Goal: Task Accomplishment & Management: Complete application form

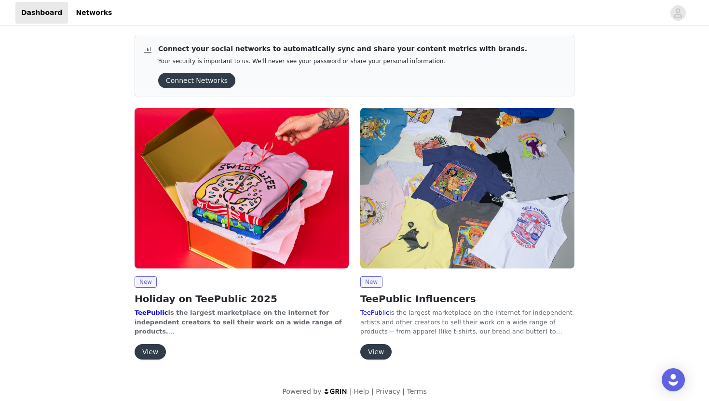
scroll to position [7, 0]
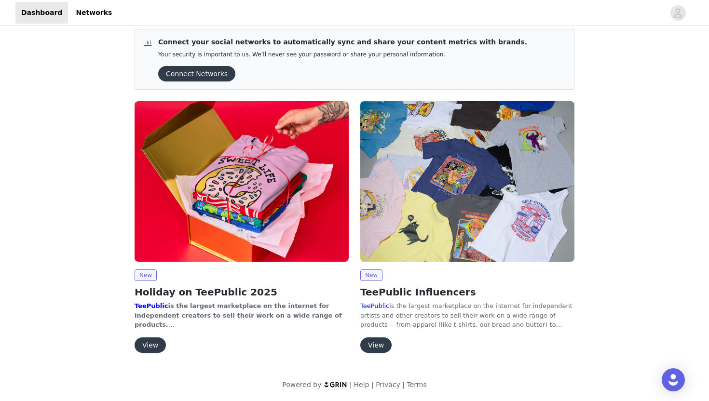
click at [152, 343] on button "View" at bounding box center [150, 345] width 31 height 15
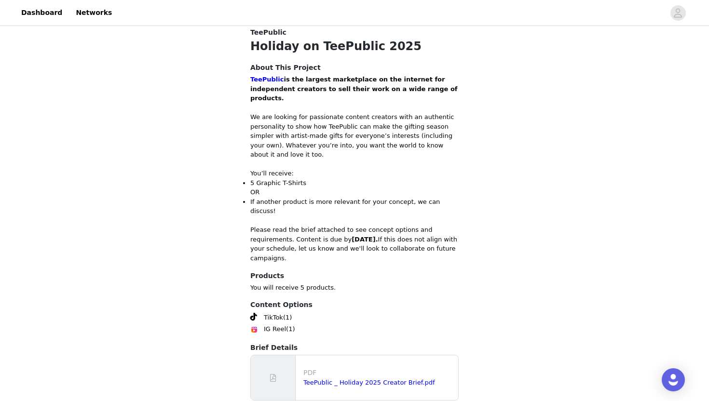
scroll to position [297, 0]
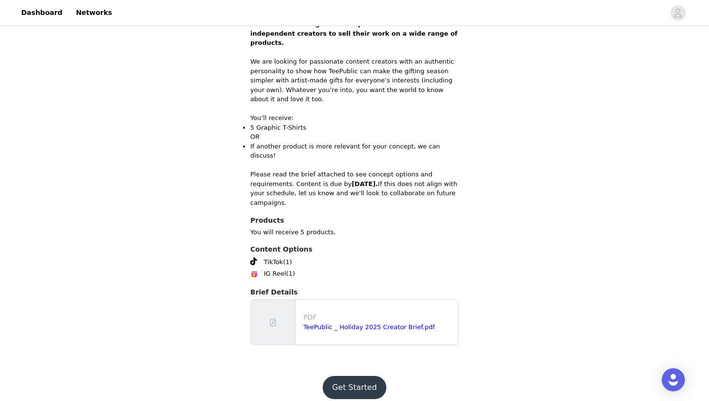
click at [350, 383] on button "Get Started" at bounding box center [355, 387] width 64 height 23
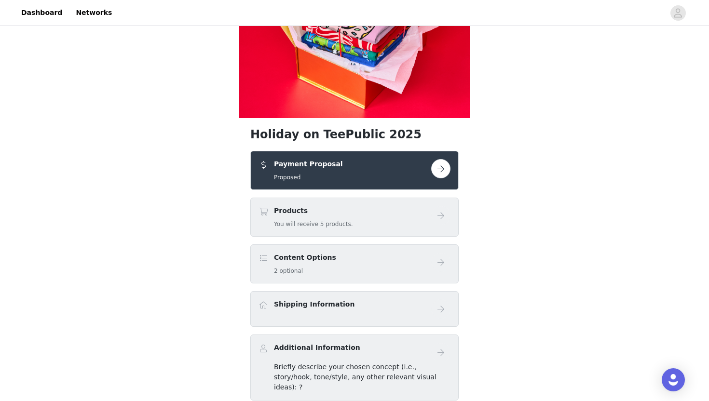
scroll to position [127, 0]
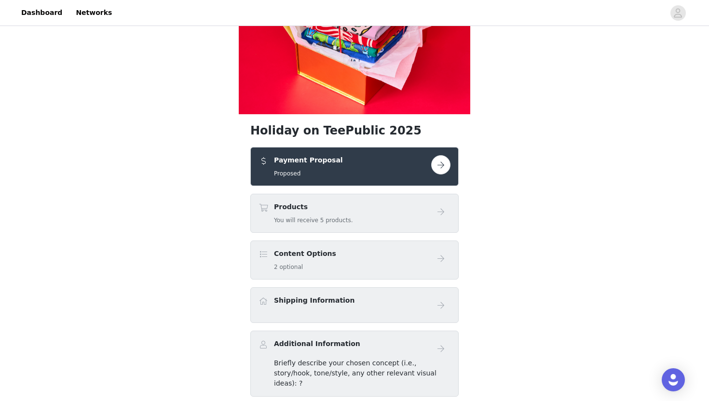
click at [438, 165] on button "button" at bounding box center [440, 164] width 19 height 19
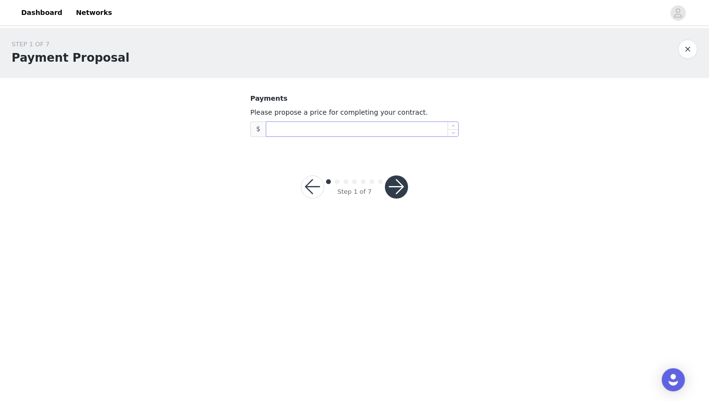
click at [297, 129] on input at bounding box center [362, 129] width 192 height 14
drag, startPoint x: 296, startPoint y: 126, endPoint x: 246, endPoint y: 126, distance: 49.2
click at [247, 126] on section "Payments Please propose a price for completing your contract. $ 4,000" at bounding box center [355, 115] width 232 height 74
type input "3,500"
click at [396, 188] on button "button" at bounding box center [396, 187] width 23 height 23
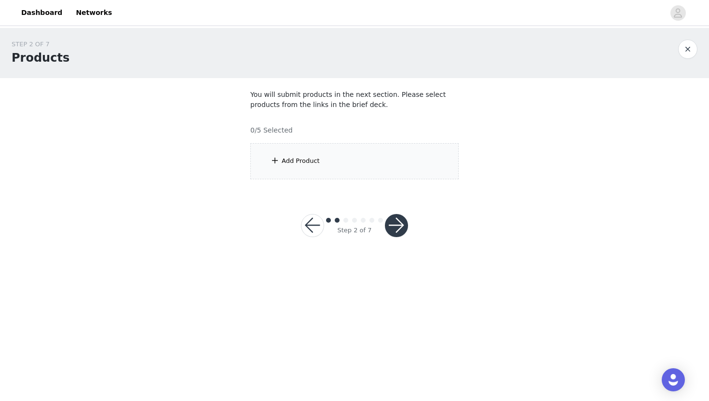
click at [352, 163] on div "Add Product" at bounding box center [354, 161] width 208 height 36
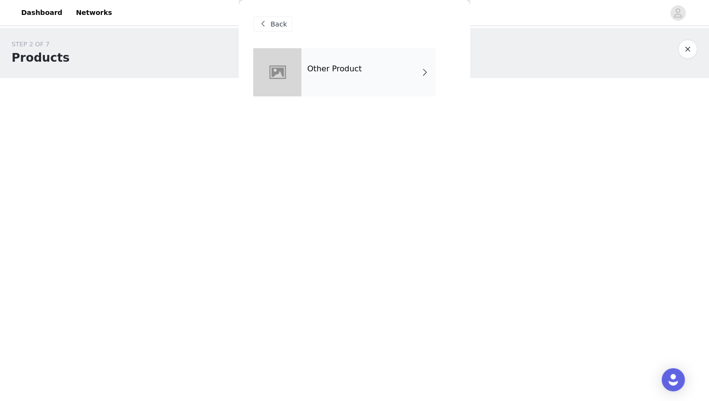
click at [305, 83] on div "Other Product" at bounding box center [368, 72] width 134 height 48
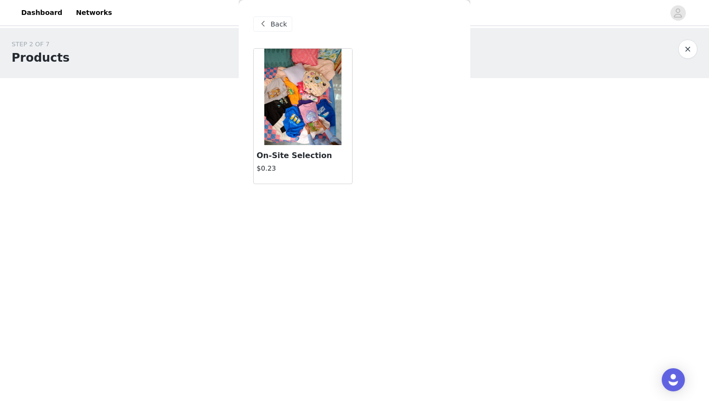
click at [296, 147] on div "On-Site Selection $0.23" at bounding box center [303, 164] width 98 height 39
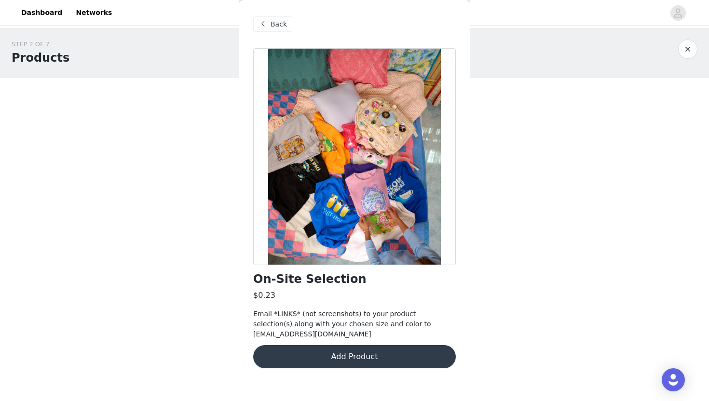
click at [332, 355] on button "Add Product" at bounding box center [354, 356] width 203 height 23
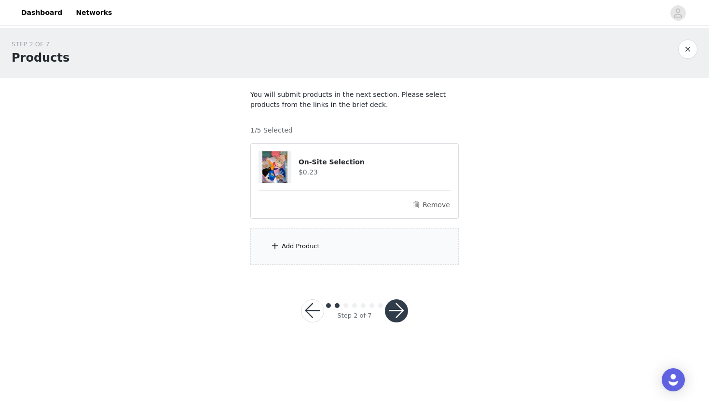
click at [312, 242] on div "Add Product" at bounding box center [301, 247] width 38 height 10
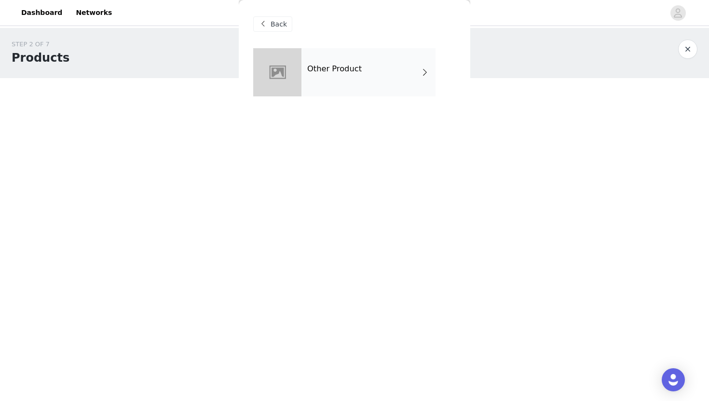
click at [282, 82] on div at bounding box center [277, 72] width 48 height 48
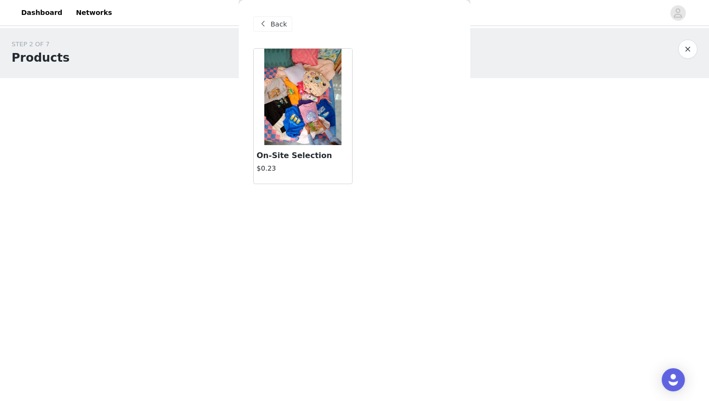
click at [282, 82] on div at bounding box center [303, 97] width 98 height 96
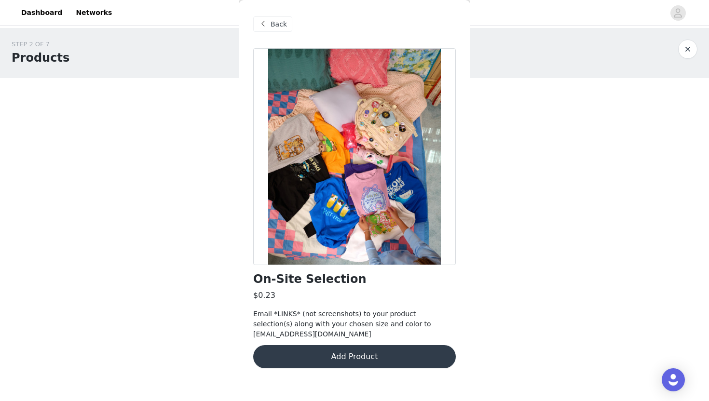
click at [303, 358] on button "Add Product" at bounding box center [354, 356] width 203 height 23
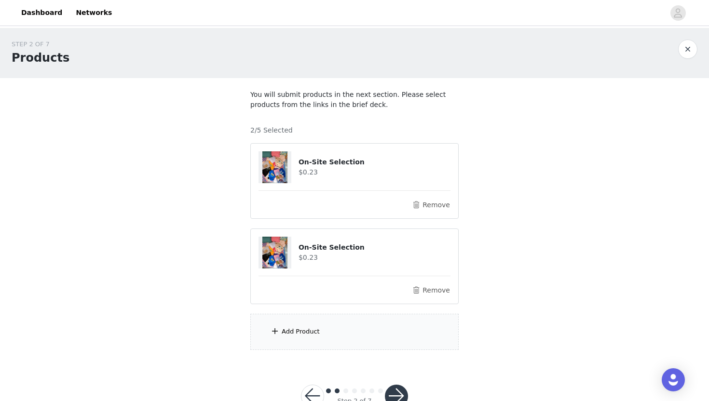
click at [396, 389] on button "button" at bounding box center [396, 396] width 23 height 23
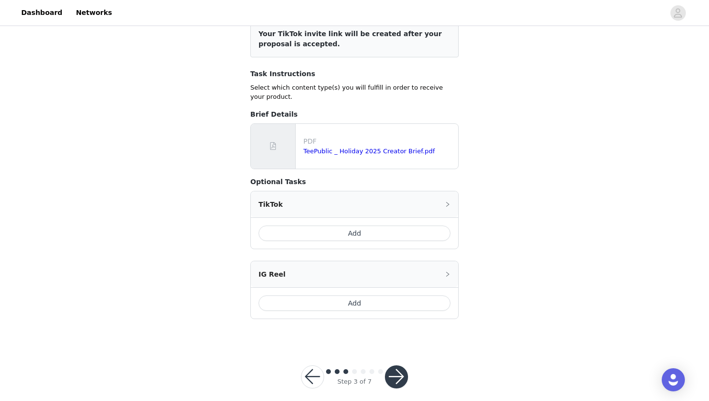
scroll to position [141, 0]
click at [322, 296] on button "Add" at bounding box center [355, 303] width 192 height 15
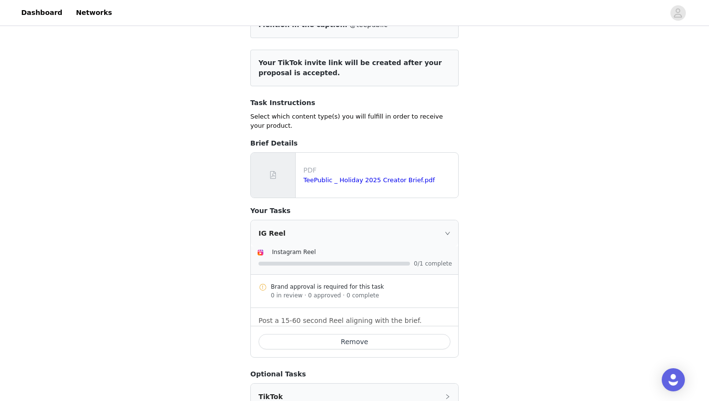
scroll to position [235, 0]
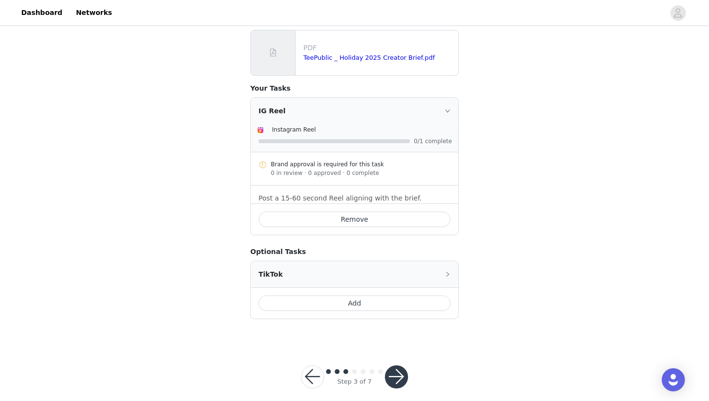
click at [398, 367] on button "button" at bounding box center [396, 377] width 23 height 23
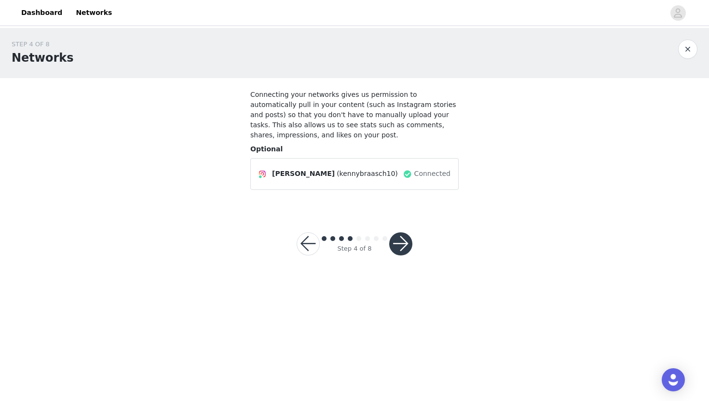
click at [685, 50] on button "button" at bounding box center [687, 49] width 19 height 19
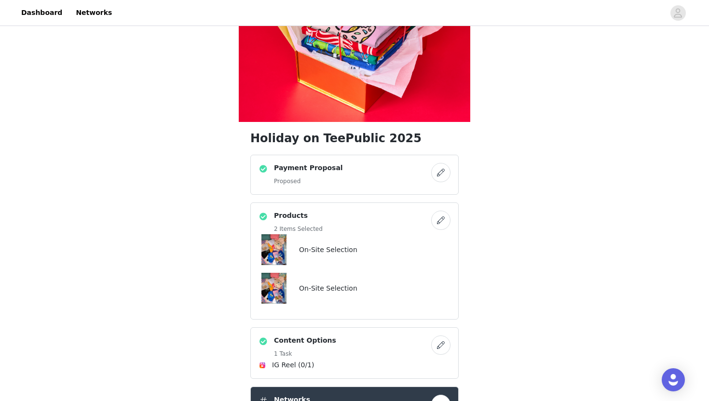
scroll to position [123, 0]
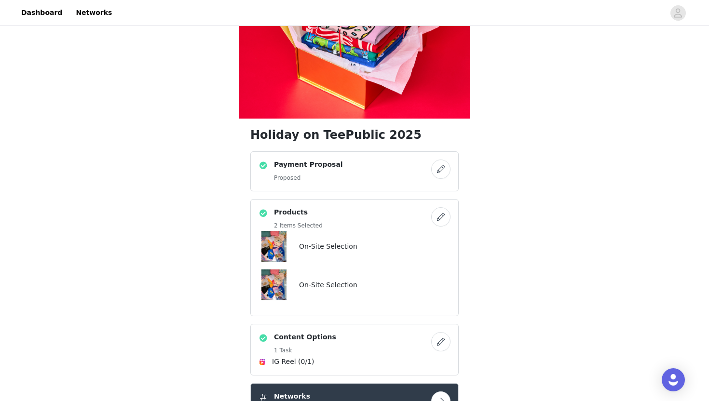
click at [444, 167] on button "button" at bounding box center [440, 169] width 19 height 19
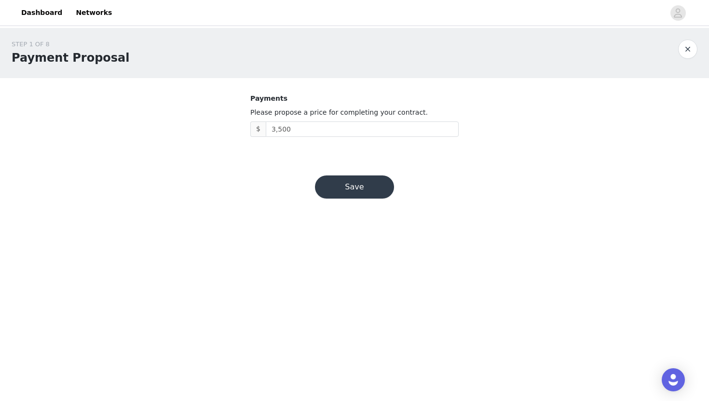
click at [345, 185] on button "Save" at bounding box center [354, 187] width 79 height 23
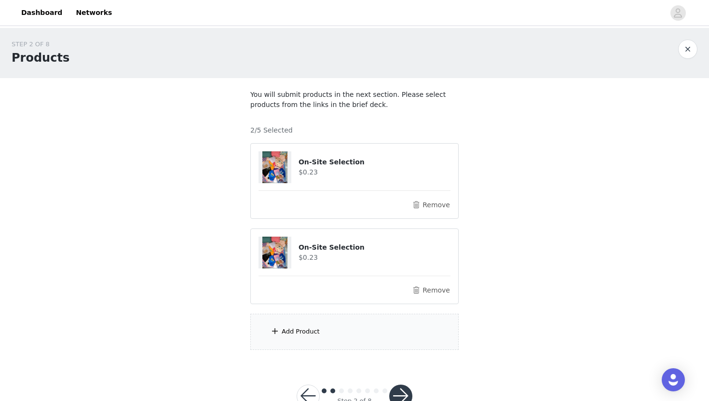
scroll to position [29, 0]
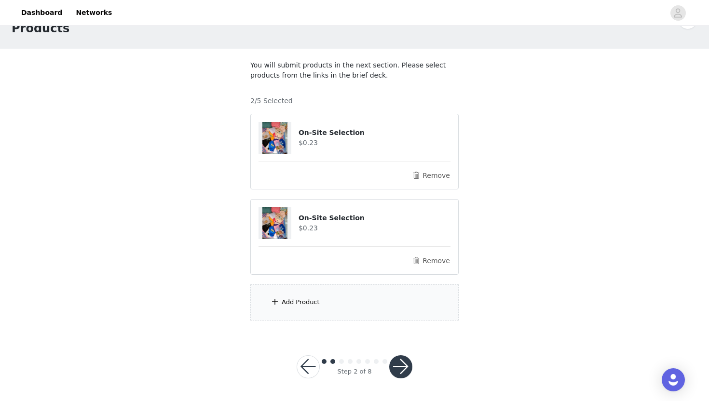
click at [312, 367] on button "button" at bounding box center [308, 367] width 23 height 23
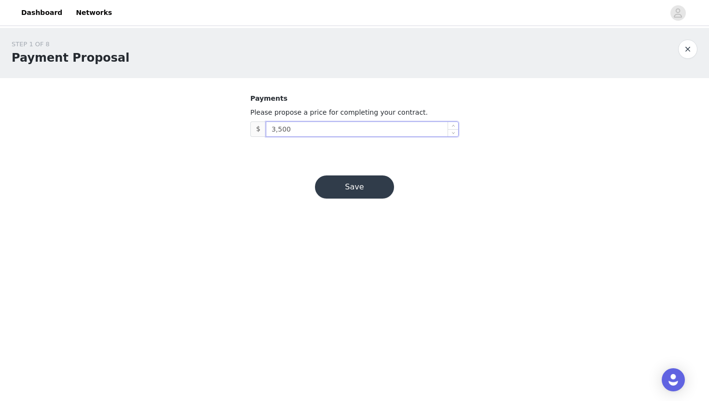
click at [281, 129] on input "3,500" at bounding box center [362, 129] width 192 height 14
type input "3,000"
click at [350, 182] on button "Save" at bounding box center [354, 187] width 79 height 23
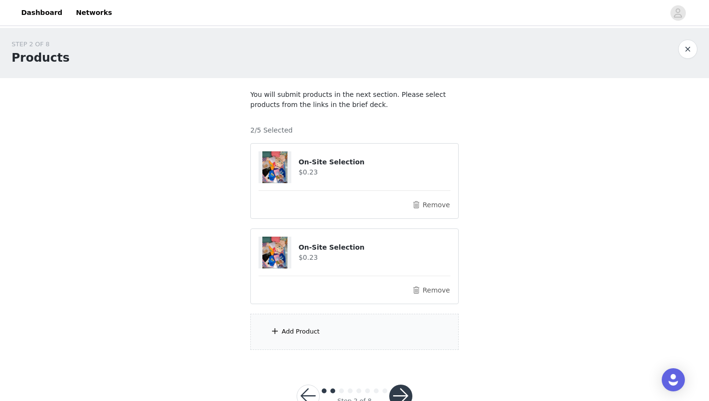
click at [402, 392] on button "button" at bounding box center [400, 396] width 23 height 23
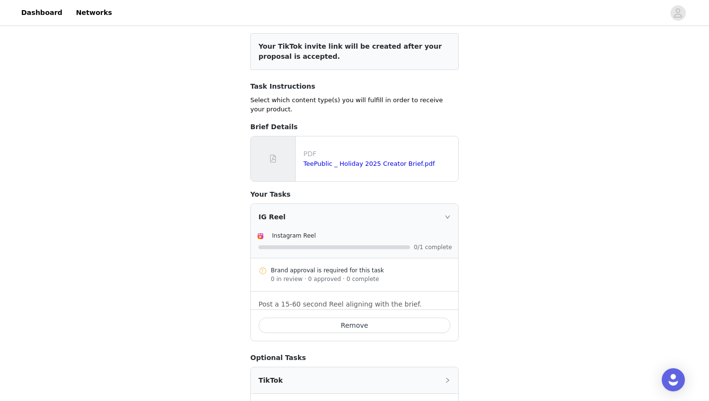
scroll to position [235, 0]
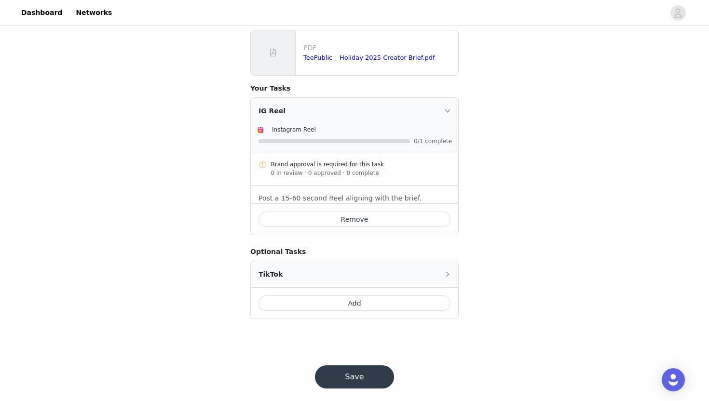
click at [347, 366] on button "Save" at bounding box center [354, 377] width 79 height 23
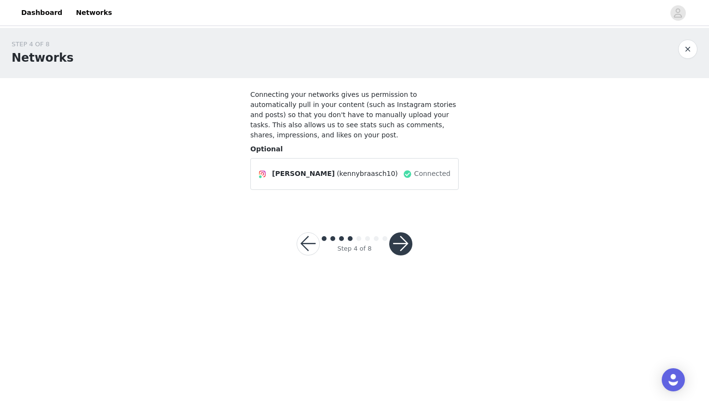
click at [405, 246] on button "button" at bounding box center [400, 244] width 23 height 23
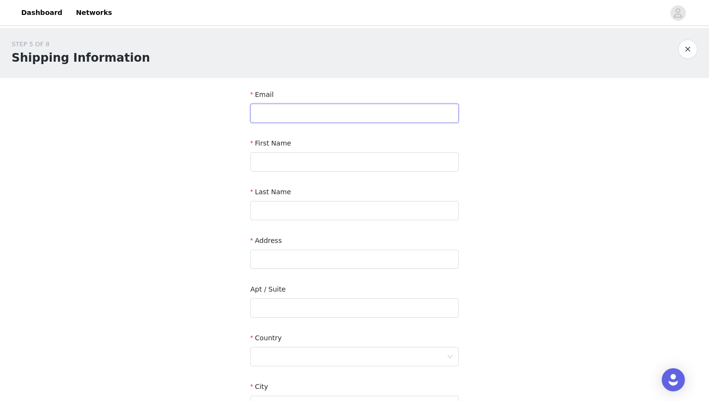
click at [303, 112] on input "text" at bounding box center [354, 113] width 208 height 19
type input "[EMAIL_ADDRESS][DOMAIN_NAME]"
click at [296, 160] on input "text" at bounding box center [354, 161] width 208 height 19
type input "[PERSON_NAME]"
click at [296, 208] on input "text" at bounding box center [354, 210] width 208 height 19
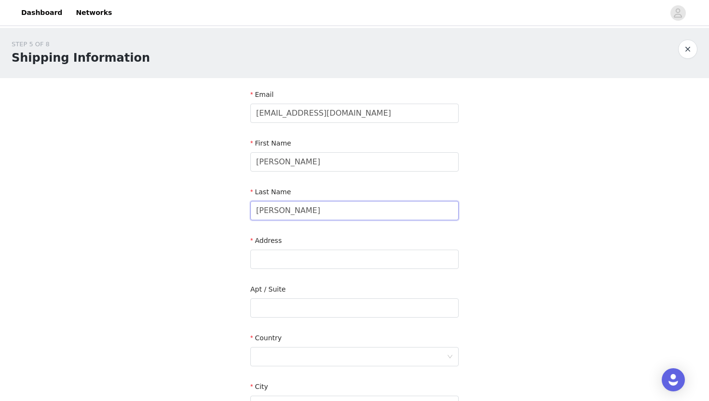
type input "[PERSON_NAME]"
click at [275, 261] on input "text" at bounding box center [354, 259] width 208 height 19
paste input "[STREET_ADDRESS][PERSON_NAME]"
drag, startPoint x: 325, startPoint y: 260, endPoint x: 476, endPoint y: 257, distance: 151.0
click at [471, 260] on div "STEP 5 OF 8 Shipping Information Email [EMAIL_ADDRESS][DOMAIN_NAME] First Name …" at bounding box center [354, 284] width 709 height 512
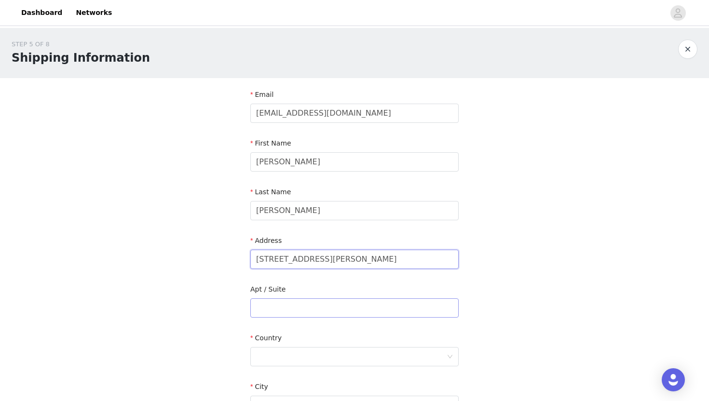
type input "[STREET_ADDRESS][PERSON_NAME]"
click at [332, 306] on input "text" at bounding box center [354, 308] width 208 height 19
paste input "Apt [STREET_ADDRESS]"
drag, startPoint x: 288, startPoint y: 308, endPoint x: 406, endPoint y: 306, distance: 118.2
click at [402, 309] on input "Apt [STREET_ADDRESS]" at bounding box center [354, 308] width 208 height 19
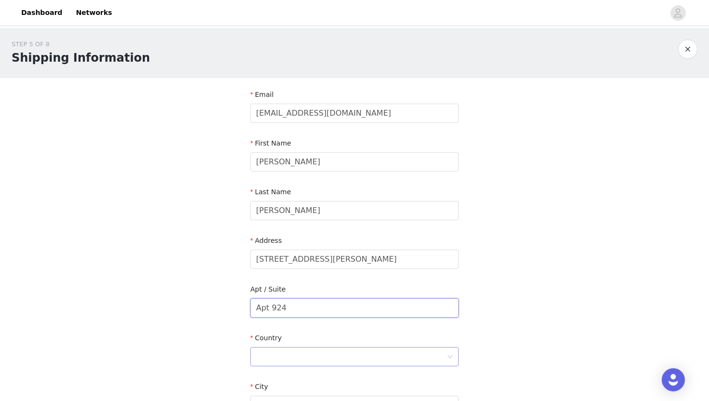
type input "Apt 924"
click at [324, 353] on div at bounding box center [351, 357] width 191 height 18
click at [310, 376] on li "[GEOGRAPHIC_DATA]" at bounding box center [354, 377] width 208 height 15
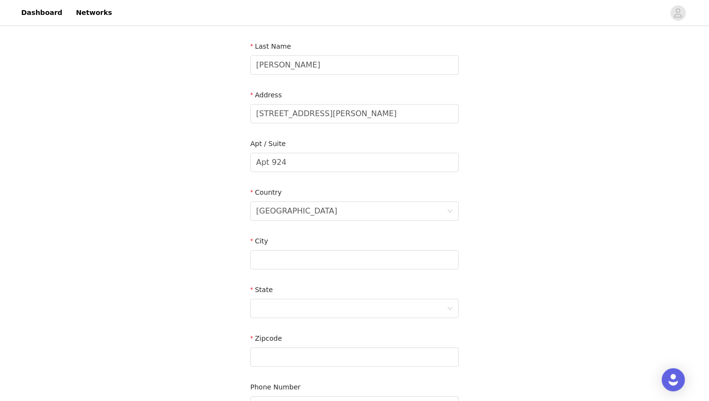
scroll to position [152, 0]
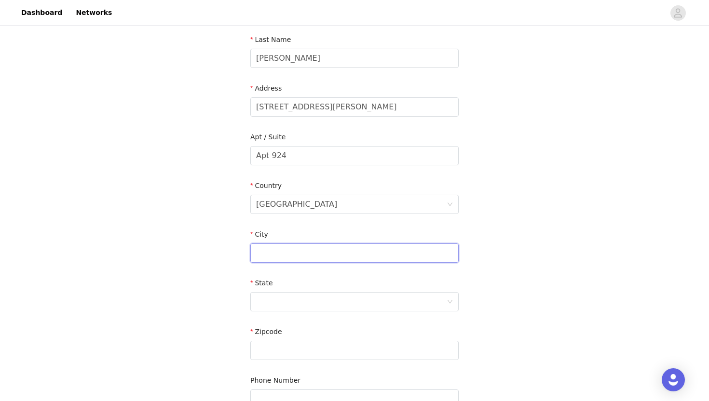
click at [291, 258] on input "text" at bounding box center [354, 253] width 208 height 19
paste input "[GEOGRAPHIC_DATA]"
drag, startPoint x: 288, startPoint y: 254, endPoint x: 375, endPoint y: 257, distance: 86.4
click at [373, 256] on input "[GEOGRAPHIC_DATA]" at bounding box center [354, 253] width 208 height 19
type input "[GEOGRAPHIC_DATA]"
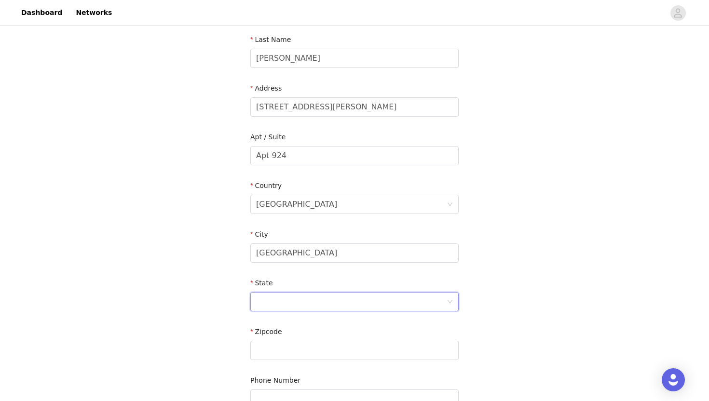
click at [276, 301] on div at bounding box center [351, 302] width 191 height 18
paste input "IL 60601"
drag, startPoint x: 291, startPoint y: 304, endPoint x: 264, endPoint y: 304, distance: 26.5
click at [264, 304] on input "IL 60601" at bounding box center [351, 302] width 191 height 18
type input "IL"
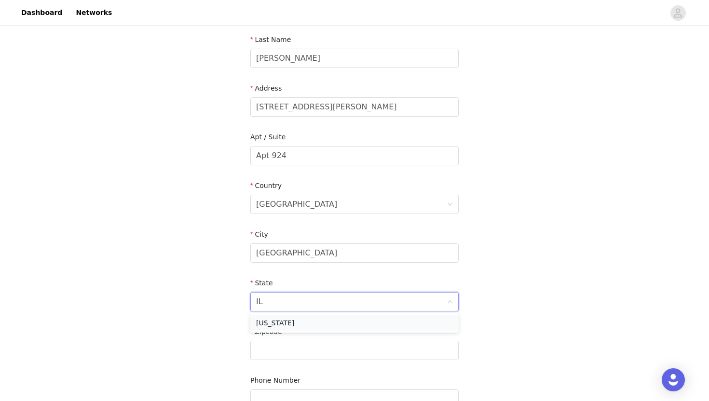
click at [280, 322] on li "[US_STATE]" at bounding box center [354, 322] width 208 height 15
click at [277, 351] on input "text" at bounding box center [354, 350] width 208 height 19
paste input "60601"
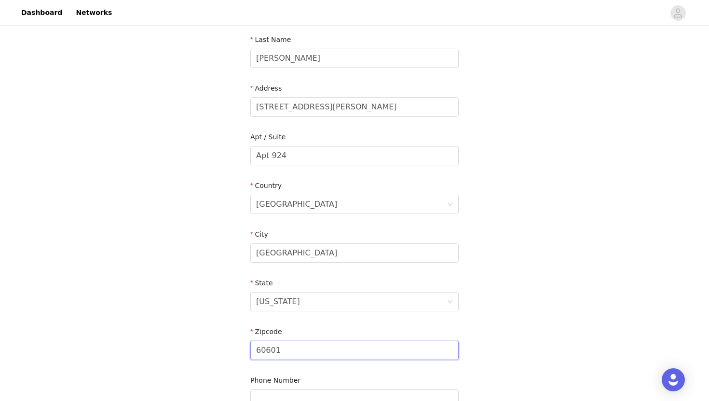
scroll to position [256, 0]
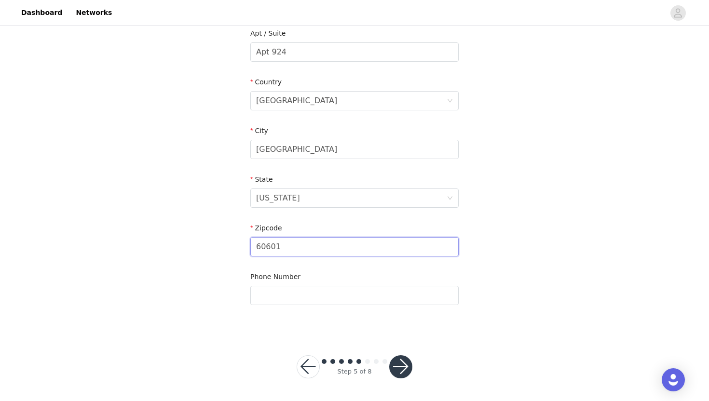
type input "60601"
click at [403, 362] on button "button" at bounding box center [400, 367] width 23 height 23
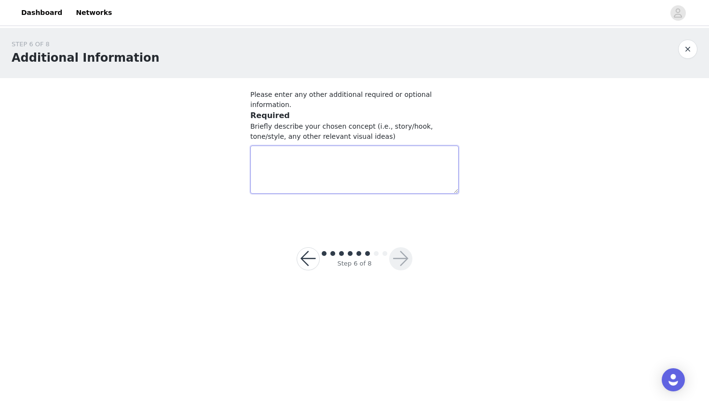
click at [286, 163] on textarea at bounding box center [354, 170] width 208 height 48
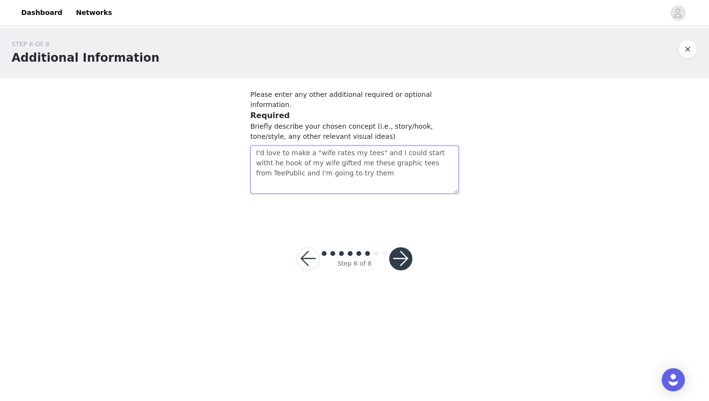
click at [406, 153] on textarea "I'd love to make a "wife rates my tees" and I could start witht he hook of my w…" at bounding box center [354, 170] width 208 height 48
click at [288, 163] on textarea "I'd love to make a "wife rates my tees" and I could start witht he hook of my w…" at bounding box center [354, 170] width 208 height 48
click at [455, 165] on textarea "I'd love to make a "wife rates my tees" and I could start witht he hook of my w…" at bounding box center [354, 170] width 208 height 48
click at [432, 146] on textarea "I'd love to make a "wife rates my tees" and I could start witht he hook of my w…" at bounding box center [354, 170] width 208 height 48
click at [436, 146] on textarea "I'd love to make a "wife rates my tees" and I could start witht he hook of my w…" at bounding box center [354, 170] width 208 height 48
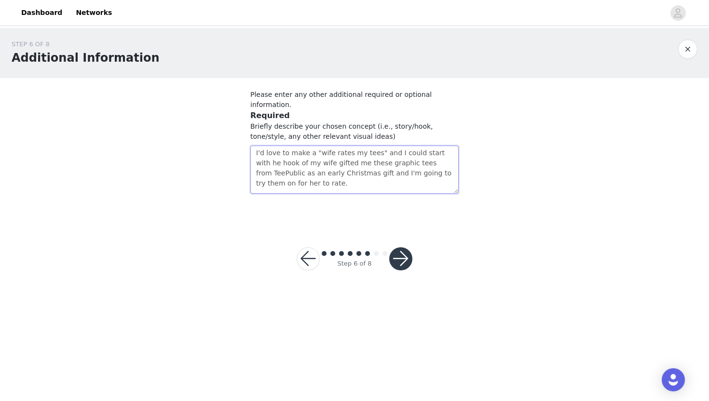
click at [364, 171] on textarea "I'd love to make a "wife rates my tees" and I could start with he hook of my wi…" at bounding box center [354, 170] width 208 height 48
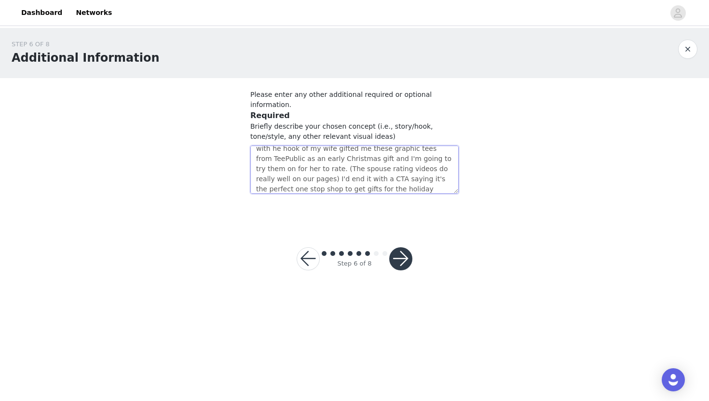
type textarea "I'd love to make a "wife rates my tees" and I could start with he hook of my wi…"
click at [399, 247] on button "button" at bounding box center [400, 258] width 23 height 23
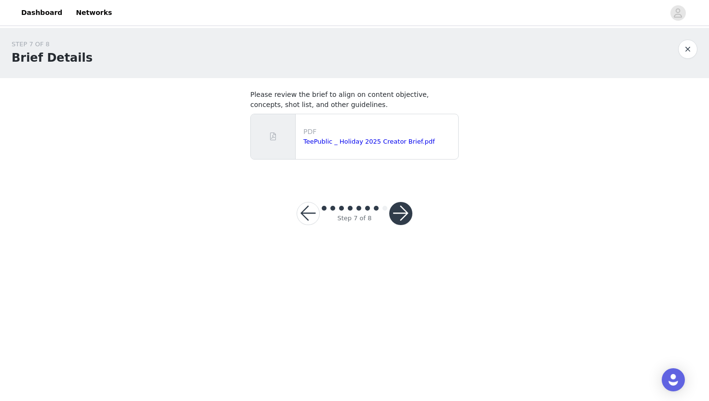
click at [406, 226] on div "Step 7 of 8" at bounding box center [354, 214] width 139 height 46
click at [399, 207] on button "button" at bounding box center [400, 213] width 23 height 23
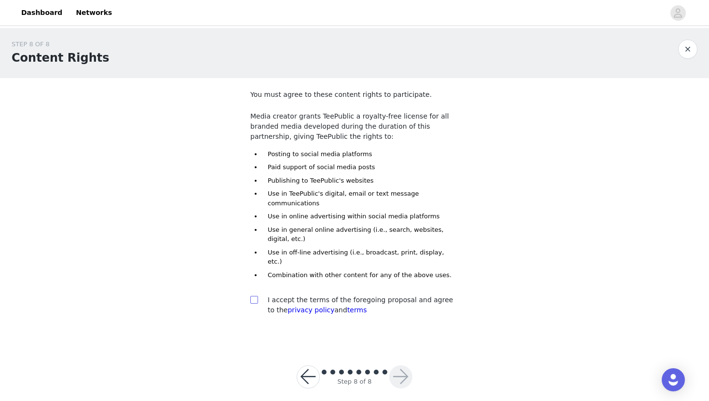
click at [254, 296] on input "checkbox" at bounding box center [253, 299] width 7 height 7
checkbox input "true"
click at [400, 366] on button "button" at bounding box center [400, 377] width 23 height 23
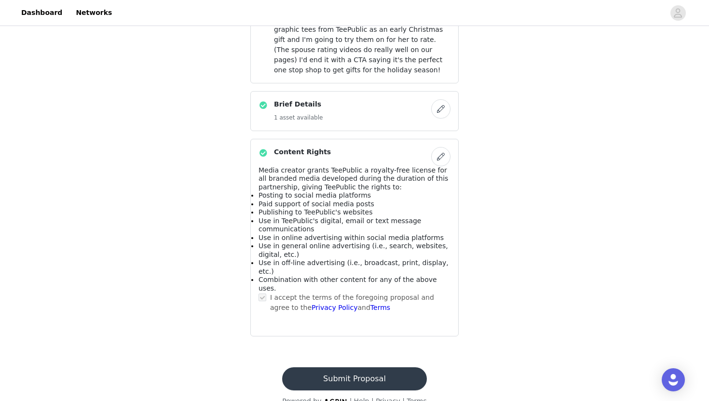
click at [351, 368] on button "Submit Proposal" at bounding box center [354, 379] width 144 height 23
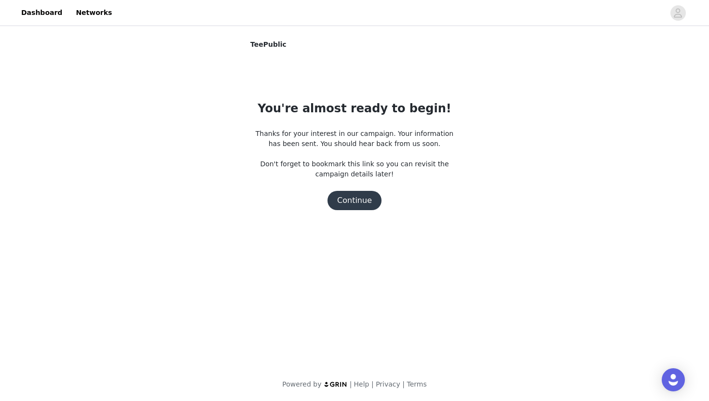
click at [358, 199] on button "Continue" at bounding box center [355, 200] width 54 height 19
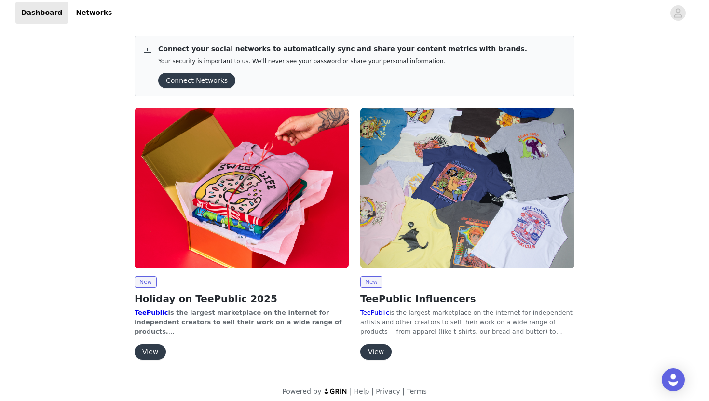
click at [155, 349] on button "View" at bounding box center [150, 351] width 31 height 15
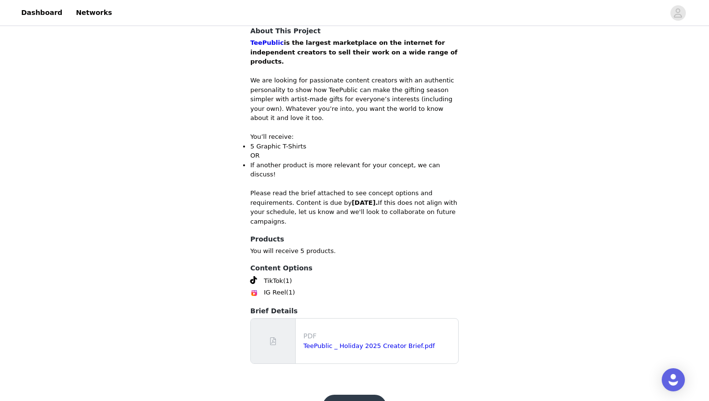
scroll to position [281, 0]
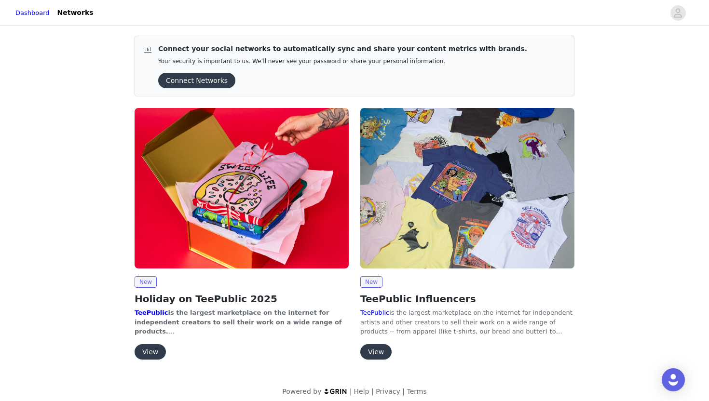
click at [151, 349] on button "View" at bounding box center [150, 351] width 31 height 15
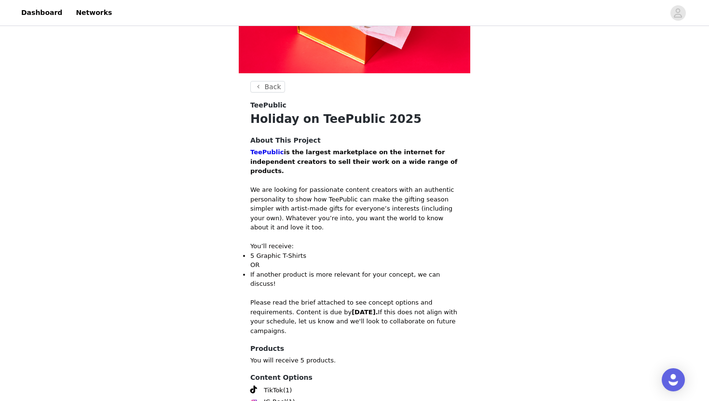
scroll to position [297, 0]
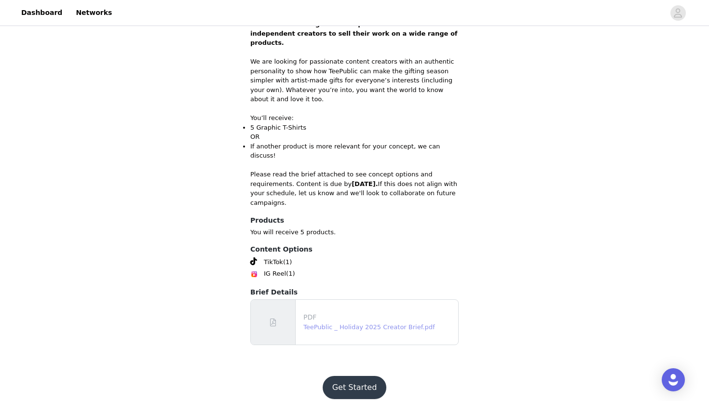
click at [323, 324] on link "TeePublic _ Holiday 2025 Creator Brief.pdf" at bounding box center [369, 327] width 132 height 7
